Goal: Task Accomplishment & Management: Manage account settings

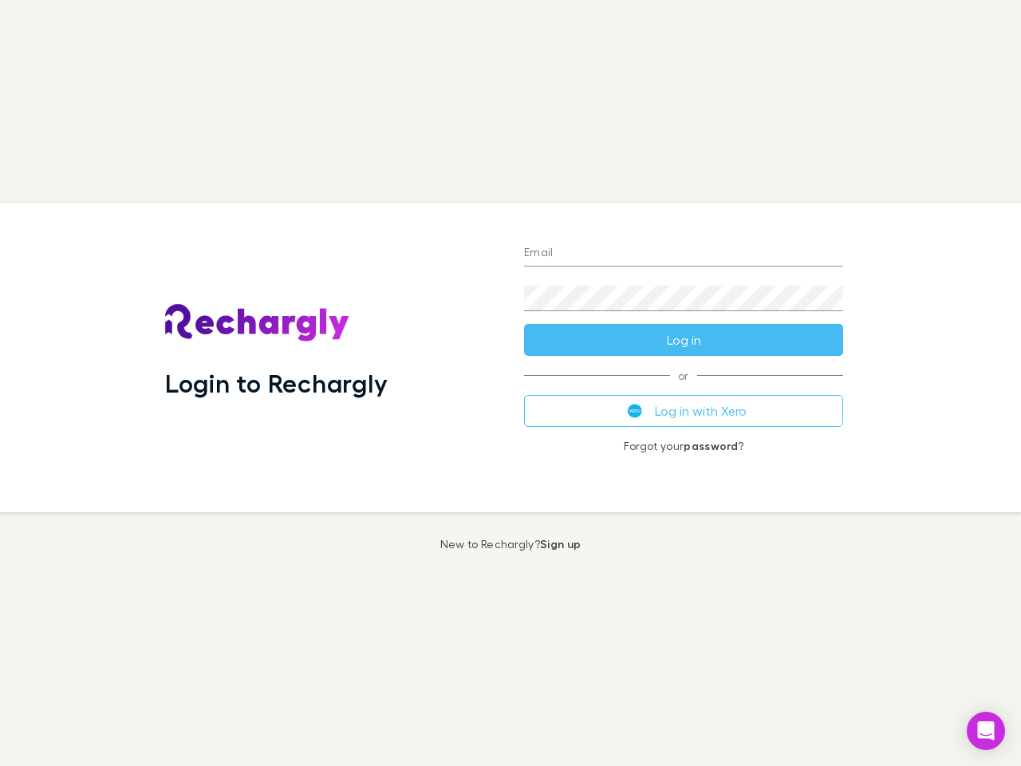
click at [510, 383] on div "Login to Rechargly" at bounding box center [331, 357] width 359 height 309
click at [684, 254] on input "Email" at bounding box center [683, 254] width 319 height 26
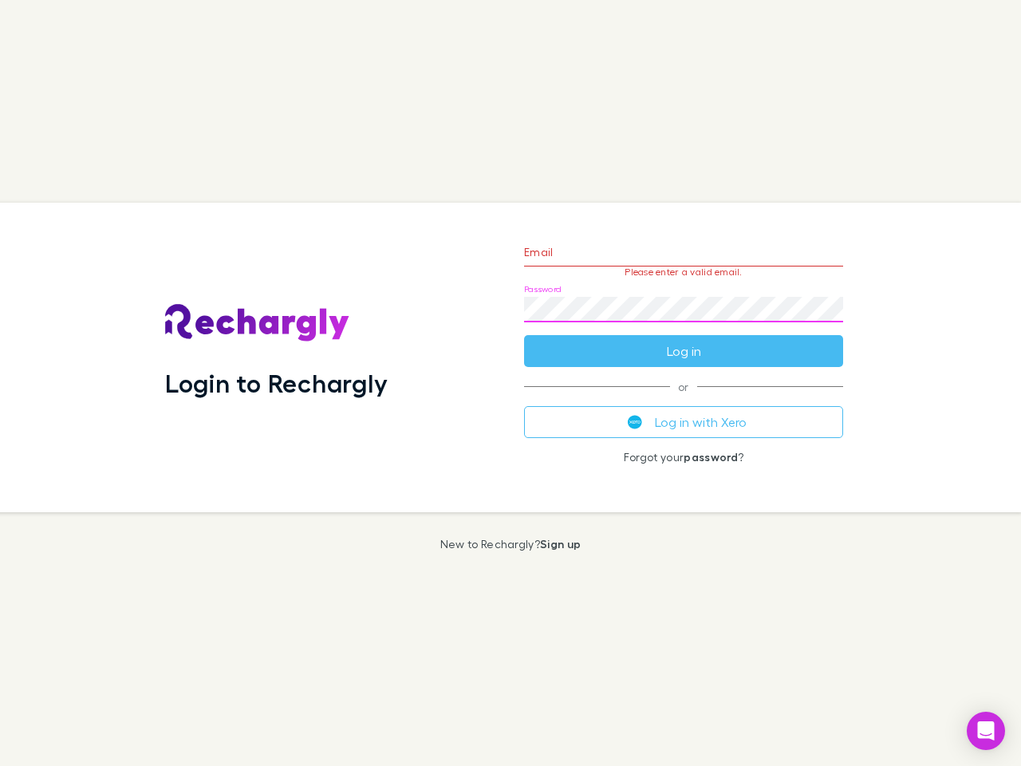
click at [684, 340] on form "Email Please enter a valid email. Password Log in" at bounding box center [683, 297] width 319 height 139
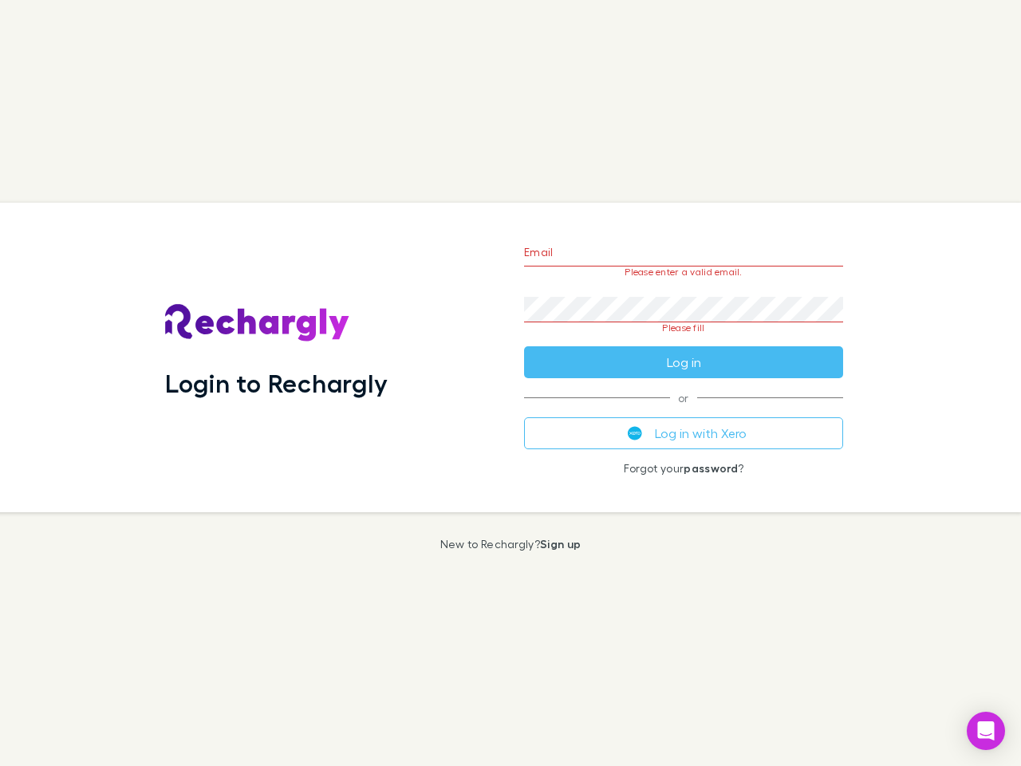
click at [684, 411] on div "Email Please enter a valid email. Password Please fill Log in or Log in with Xe…" at bounding box center [683, 357] width 345 height 309
click at [986, 731] on icon "Open Intercom Messenger" at bounding box center [986, 730] width 17 height 19
